Goal: Task Accomplishment & Management: Manage account settings

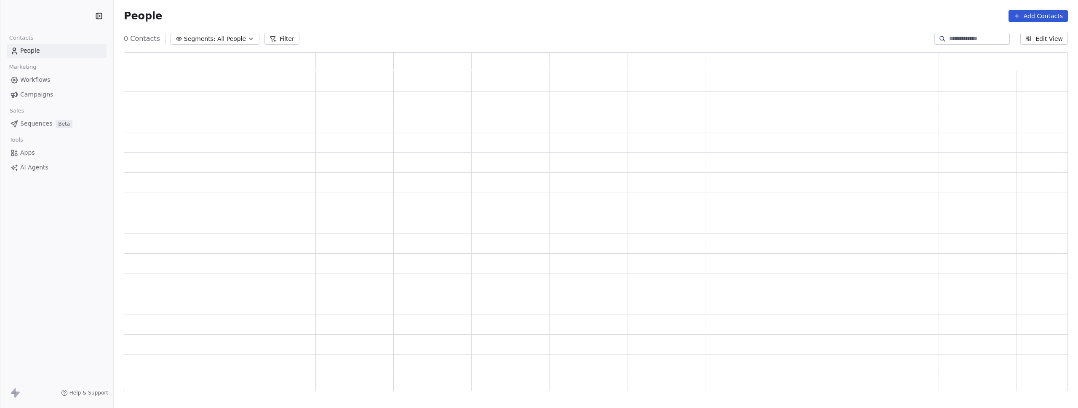
scroll to position [332, 938]
drag, startPoint x: 0, startPoint y: 215, endPoint x: 67, endPoint y: 13, distance: 212.8
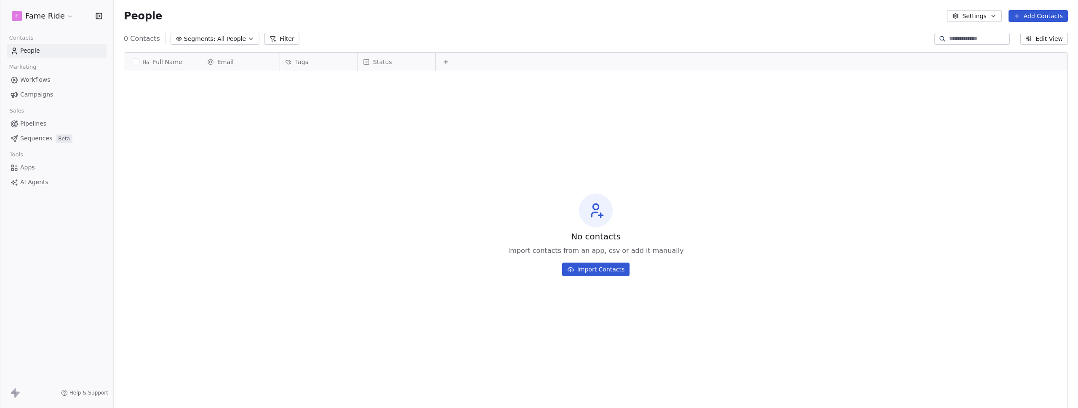
scroll to position [352, 958]
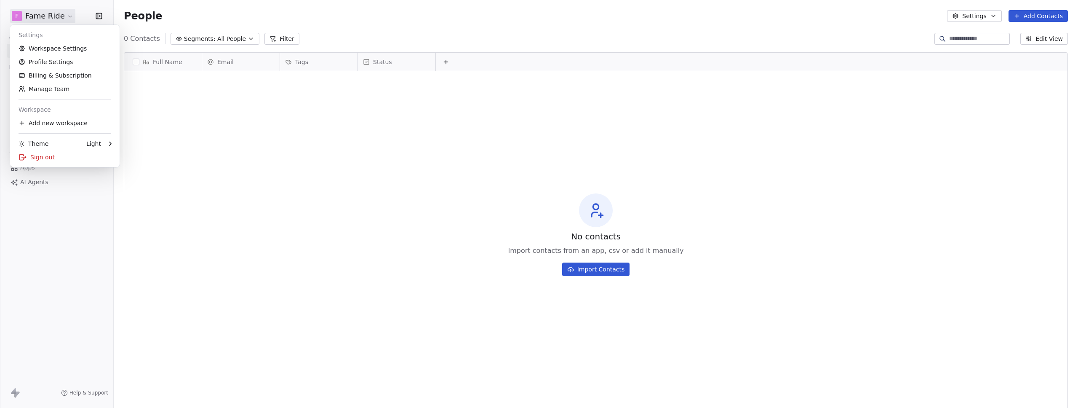
click at [48, 22] on html "F Fame Ride Contacts People Marketing Workflows Campaigns Sales Pipelines Seque…" at bounding box center [539, 204] width 1078 height 408
click at [48, 48] on link "Workspace Settings" at bounding box center [64, 48] width 103 height 13
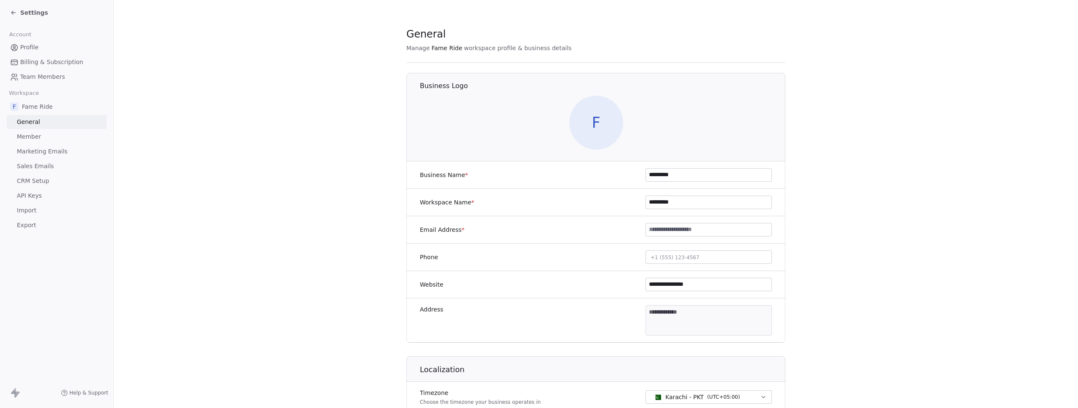
click at [40, 149] on span "Marketing Emails" at bounding box center [42, 151] width 51 height 9
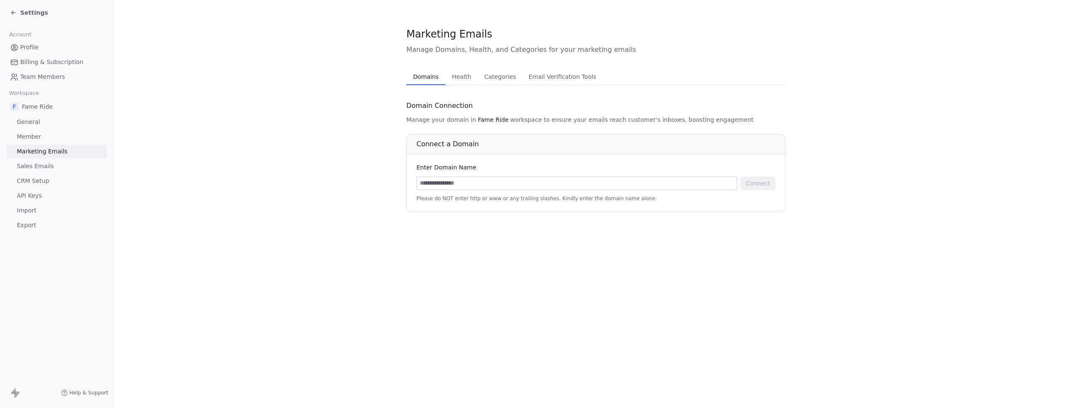
click at [458, 182] on input at bounding box center [577, 183] width 320 height 13
type input "********"
click at [760, 184] on button "Connect" at bounding box center [758, 182] width 35 height 13
click at [492, 182] on input at bounding box center [577, 183] width 320 height 13
type input "**********"
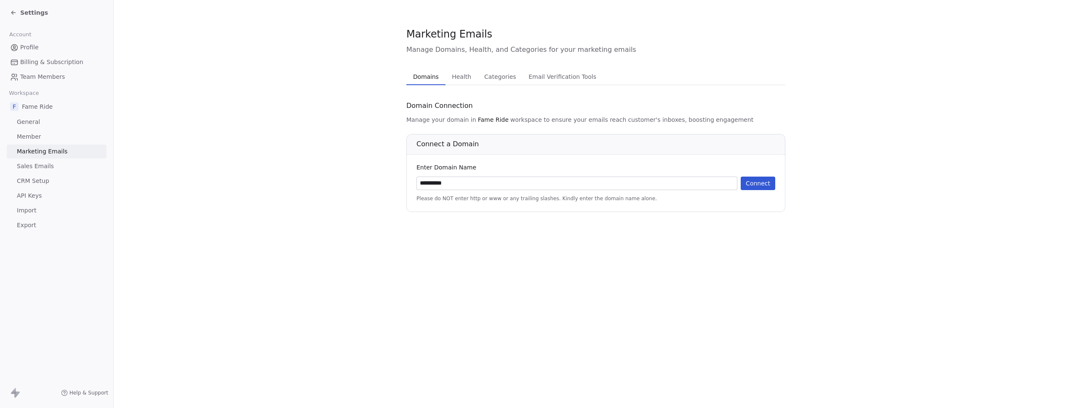
click at [766, 180] on button "Connect" at bounding box center [758, 182] width 35 height 13
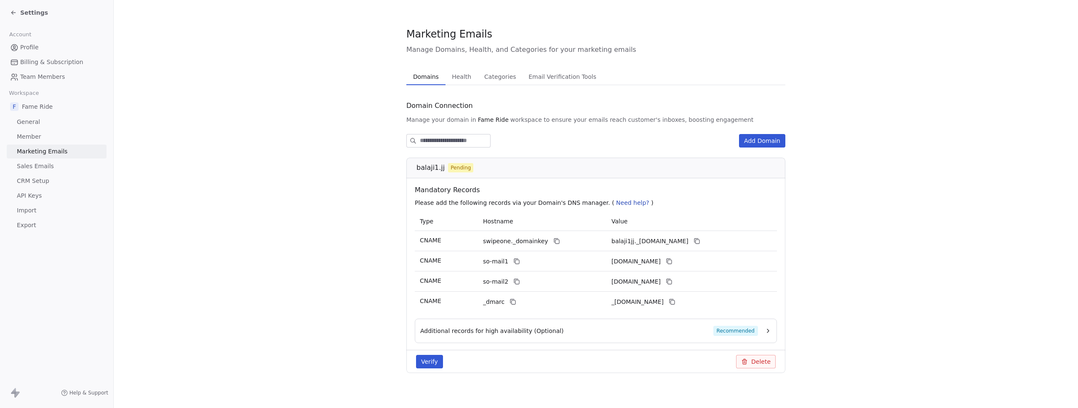
click at [754, 362] on button "Delete" at bounding box center [756, 360] width 40 height 13
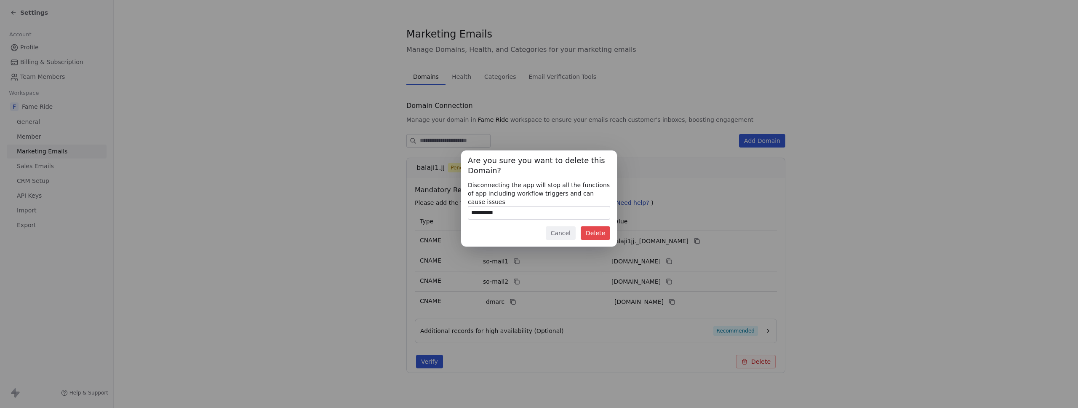
type input "**********"
click at [602, 238] on button "Delete" at bounding box center [595, 232] width 29 height 13
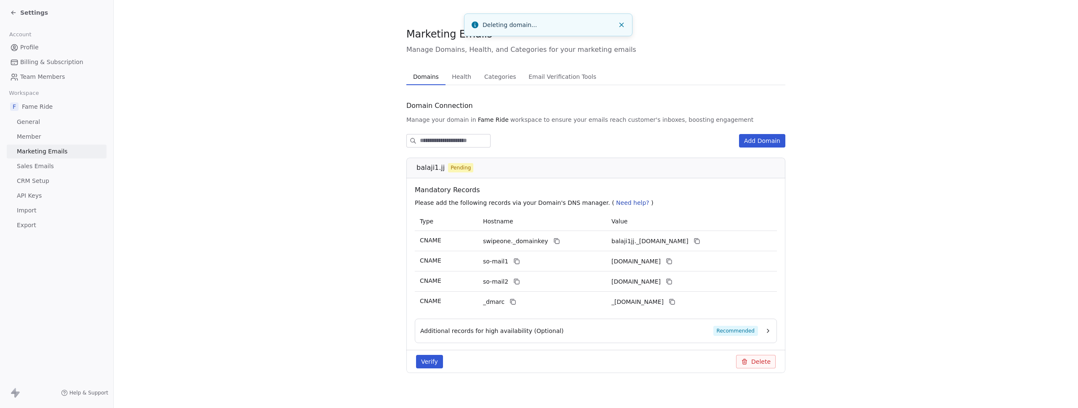
click at [269, 138] on section "Marketing Emails Manage Domains, Health, and Categories for your marketing emai…" at bounding box center [596, 206] width 964 height 413
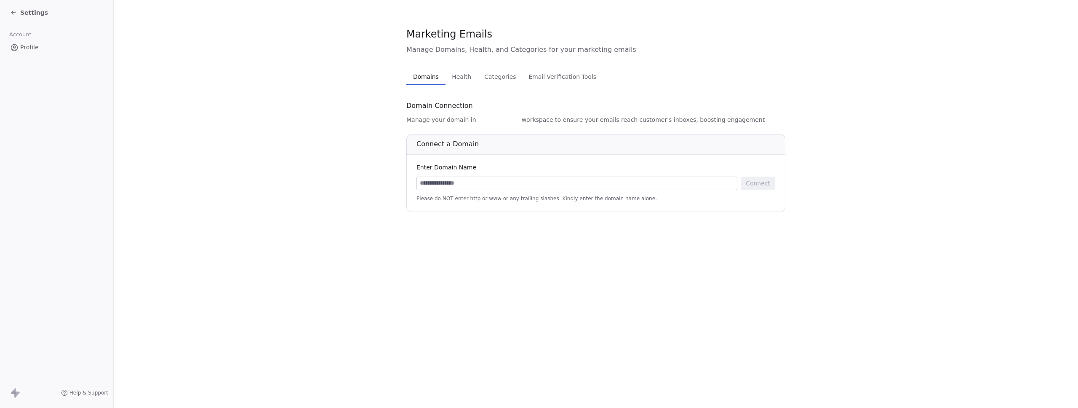
click at [374, 71] on section "Marketing Emails Manage Domains, Health, and Categories for your marketing emai…" at bounding box center [596, 119] width 964 height 239
click at [254, 56] on section "Marketing Emails Manage Domains, Health, and Categories for your marketing emai…" at bounding box center [596, 119] width 964 height 239
click at [34, 68] on link "Billing & Subscription" at bounding box center [57, 62] width 100 height 14
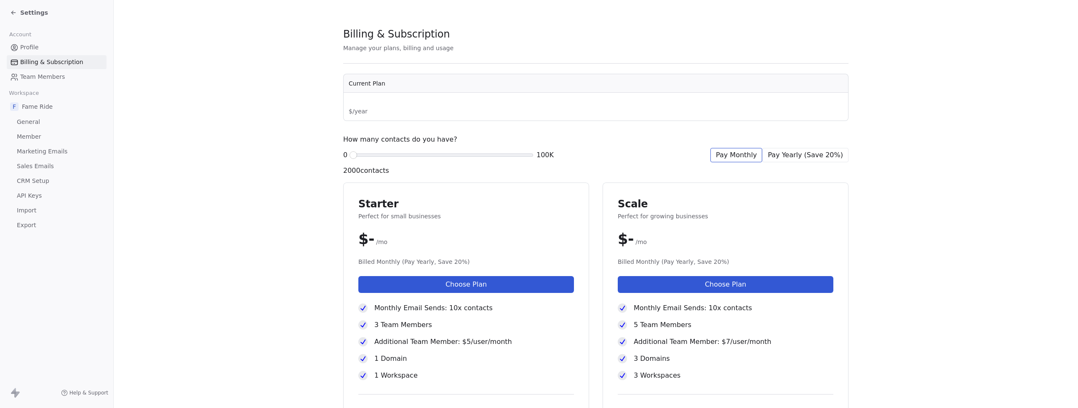
click at [36, 62] on span "Billing & Subscription" at bounding box center [51, 62] width 63 height 9
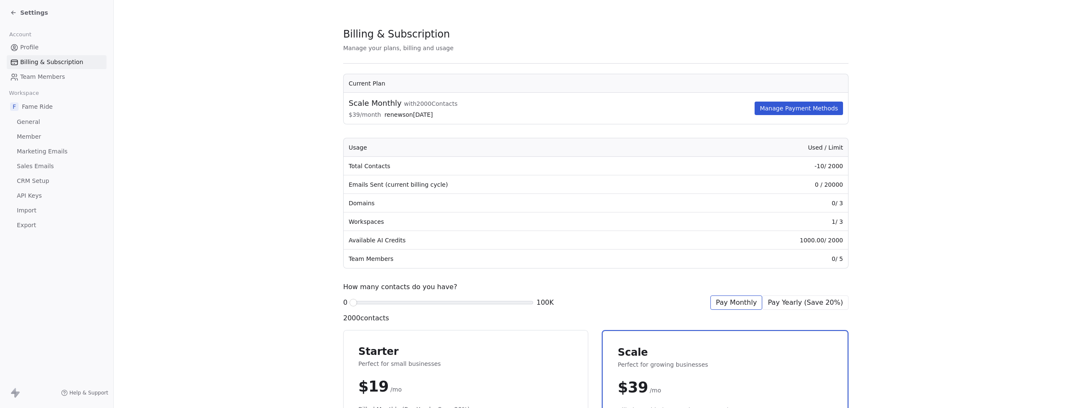
click at [798, 184] on td "0 / 20000" at bounding box center [764, 184] width 165 height 19
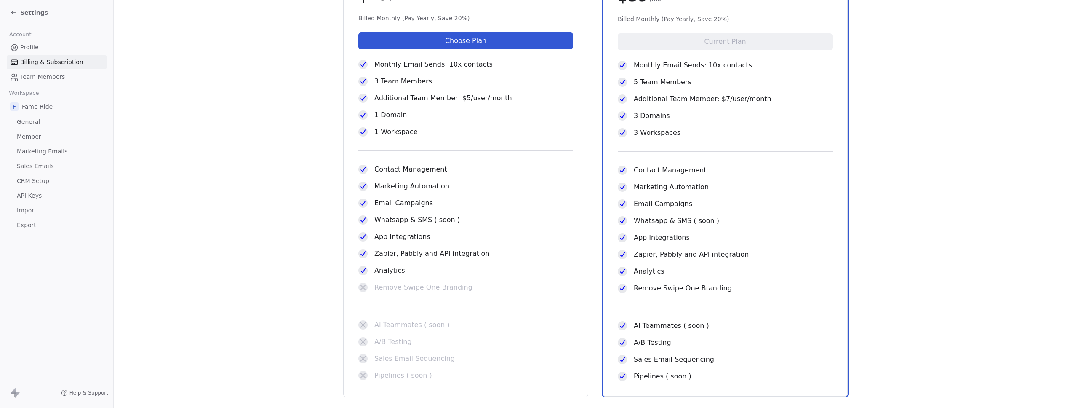
click at [268, 168] on section "Billing & Subscription Manage your plans, billing and usage Current Plan Scale …" at bounding box center [596, 43] width 964 height 869
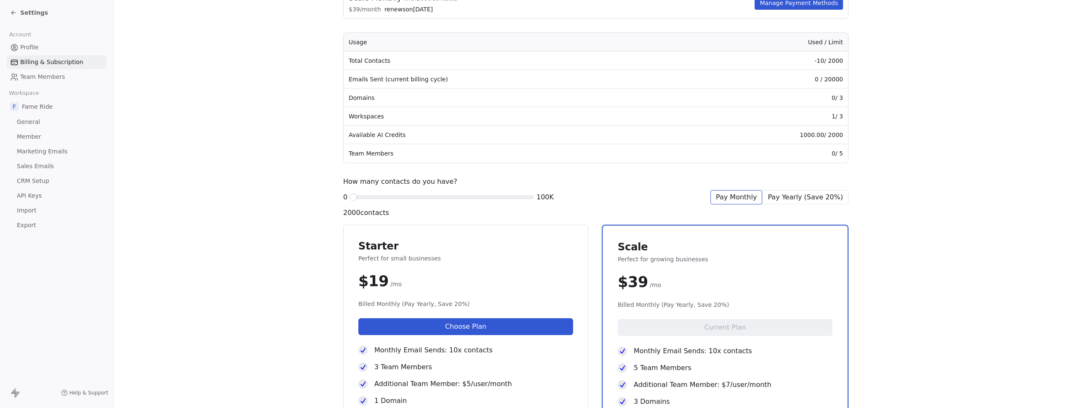
scroll to position [0, 0]
